Goal: Find specific page/section

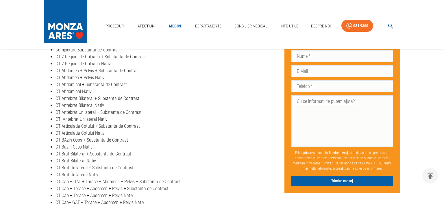
scroll to position [305, 0]
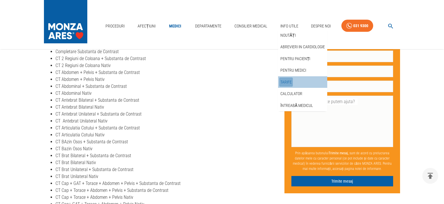
click at [288, 80] on link "Tarife" at bounding box center [286, 83] width 14 height 10
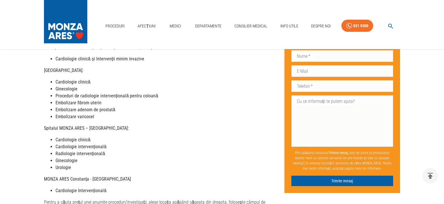
scroll to position [122, 0]
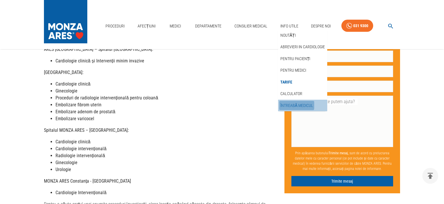
click at [292, 105] on link "Întreabă medicul" at bounding box center [296, 106] width 35 height 10
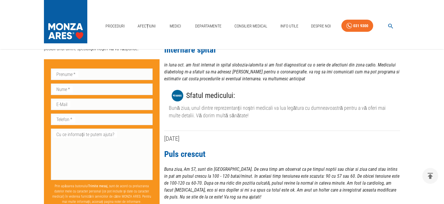
scroll to position [61, 0]
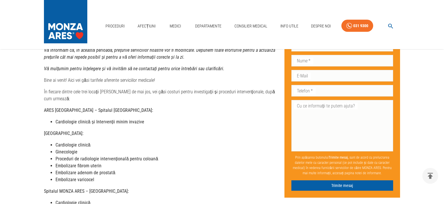
scroll to position [122, 0]
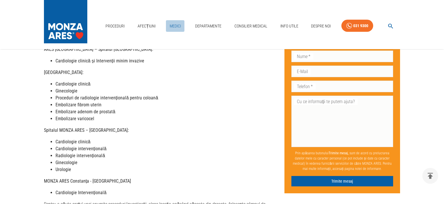
click at [178, 27] on link "Medici" at bounding box center [175, 26] width 19 height 12
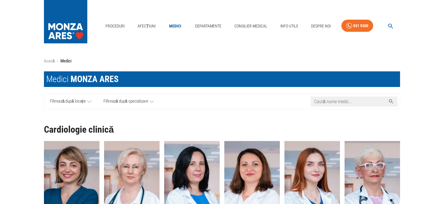
click at [391, 100] on icon at bounding box center [391, 102] width 4 height 4
click at [339, 101] on input "Caută nume medic..." at bounding box center [348, 102] width 75 height 10
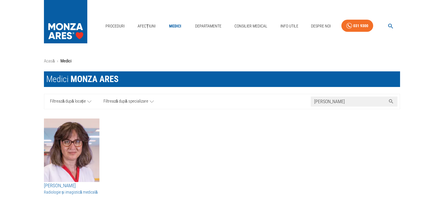
type input "[PERSON_NAME]"
click at [69, 146] on img "button" at bounding box center [72, 151] width 56 height 64
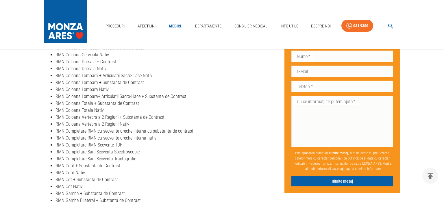
scroll to position [1527, 0]
